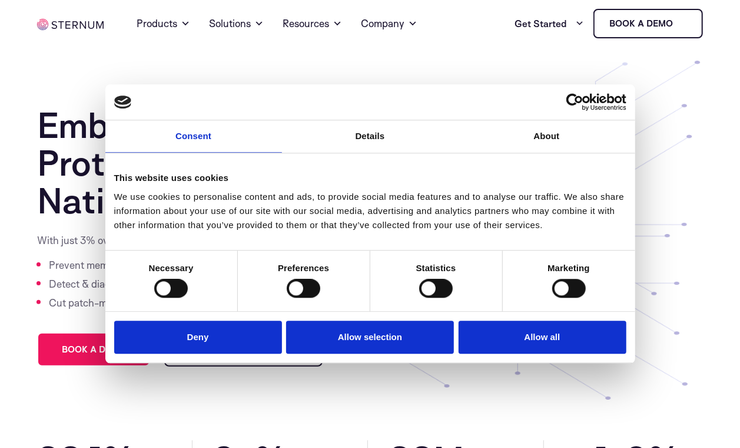
click at [378, 333] on button "Allow selection" at bounding box center [370, 337] width 168 height 34
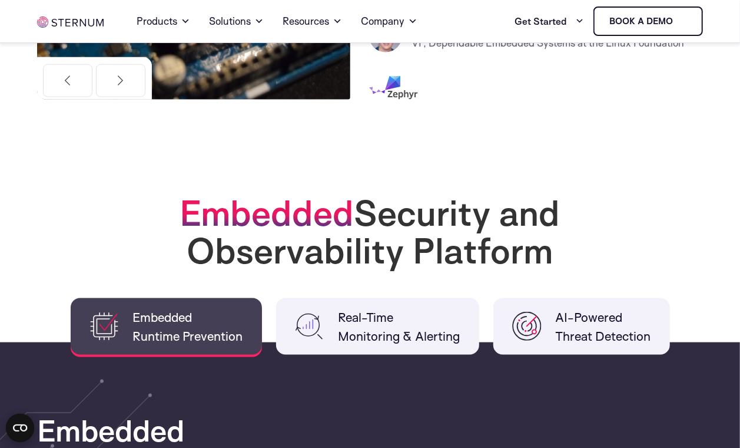
scroll to position [748, 0]
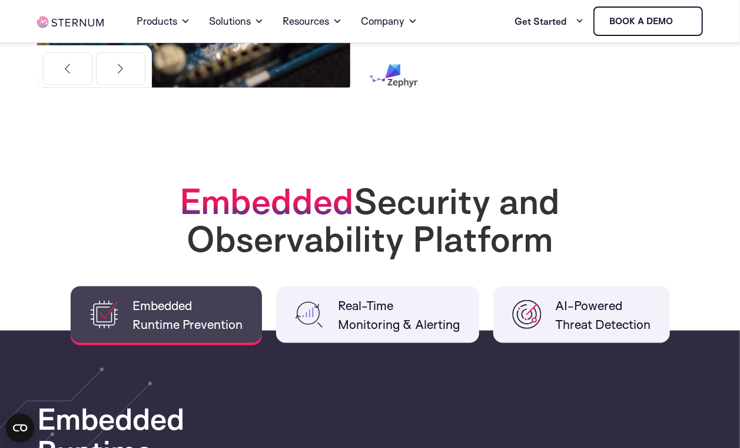
click at [363, 202] on h2 "Embedded Security and Observability Platform" at bounding box center [370, 219] width 471 height 75
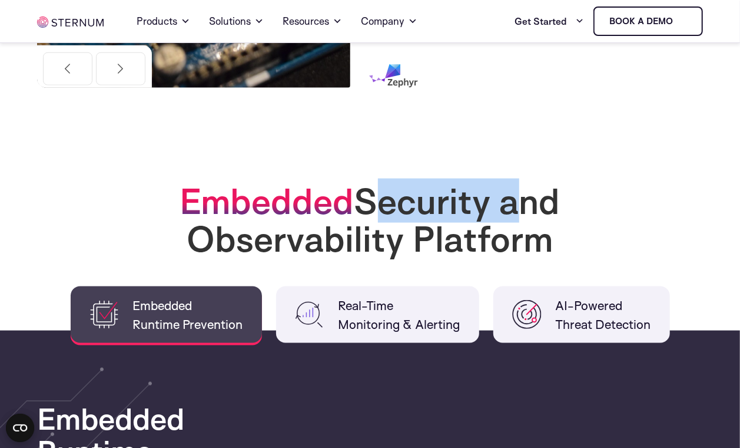
click at [363, 202] on h2 "Embedded Security and Observability Platform" at bounding box center [370, 219] width 471 height 75
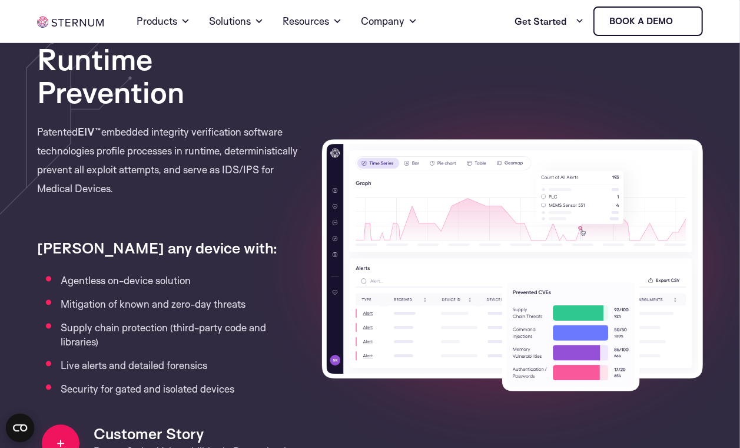
scroll to position [1144, 0]
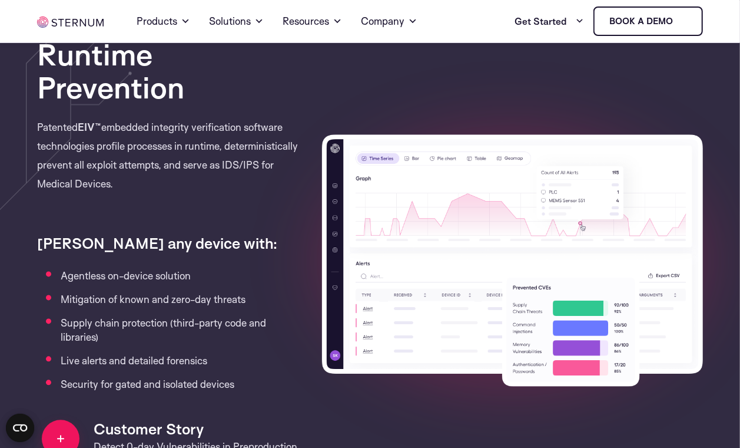
click at [276, 150] on p "Patented EIV™ embedded integrity verification software technologies profile pro…" at bounding box center [170, 164] width 267 height 93
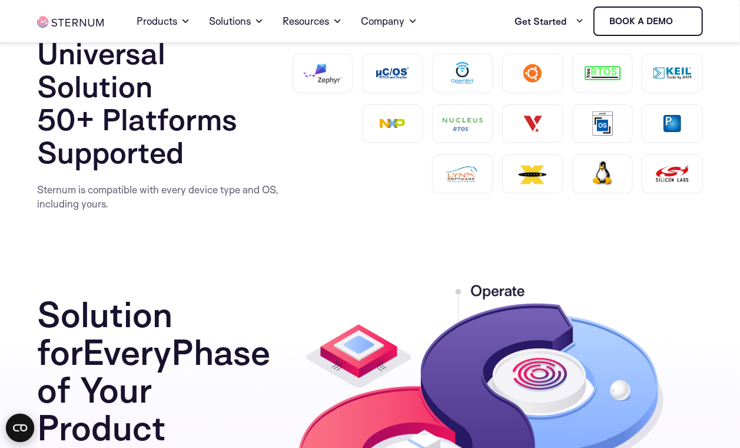
scroll to position [1719, 0]
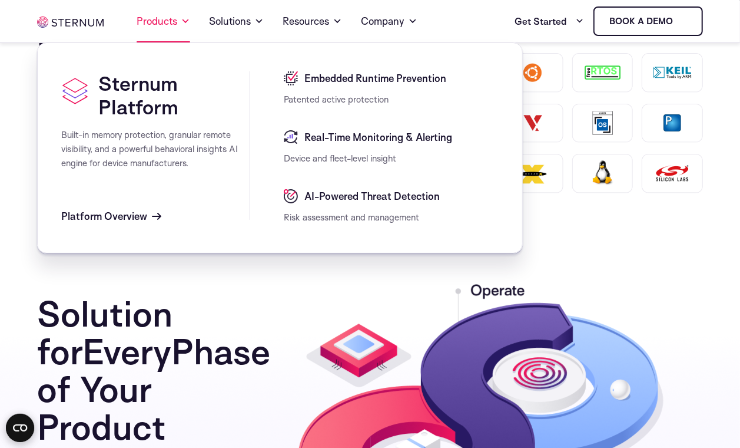
click at [177, 21] on link "Products" at bounding box center [164, 21] width 54 height 42
